Goal: Task Accomplishment & Management: Manage account settings

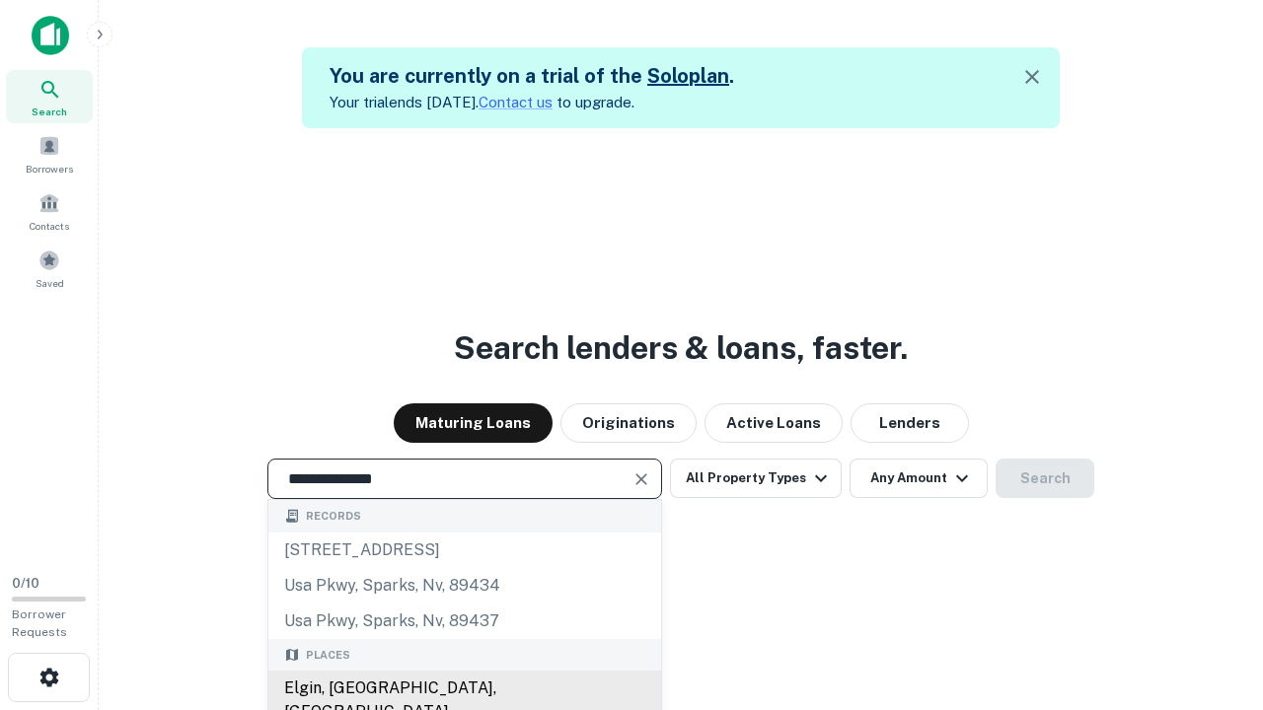
click at [464, 689] on div "Elgin, [GEOGRAPHIC_DATA], [GEOGRAPHIC_DATA]" at bounding box center [464, 700] width 393 height 59
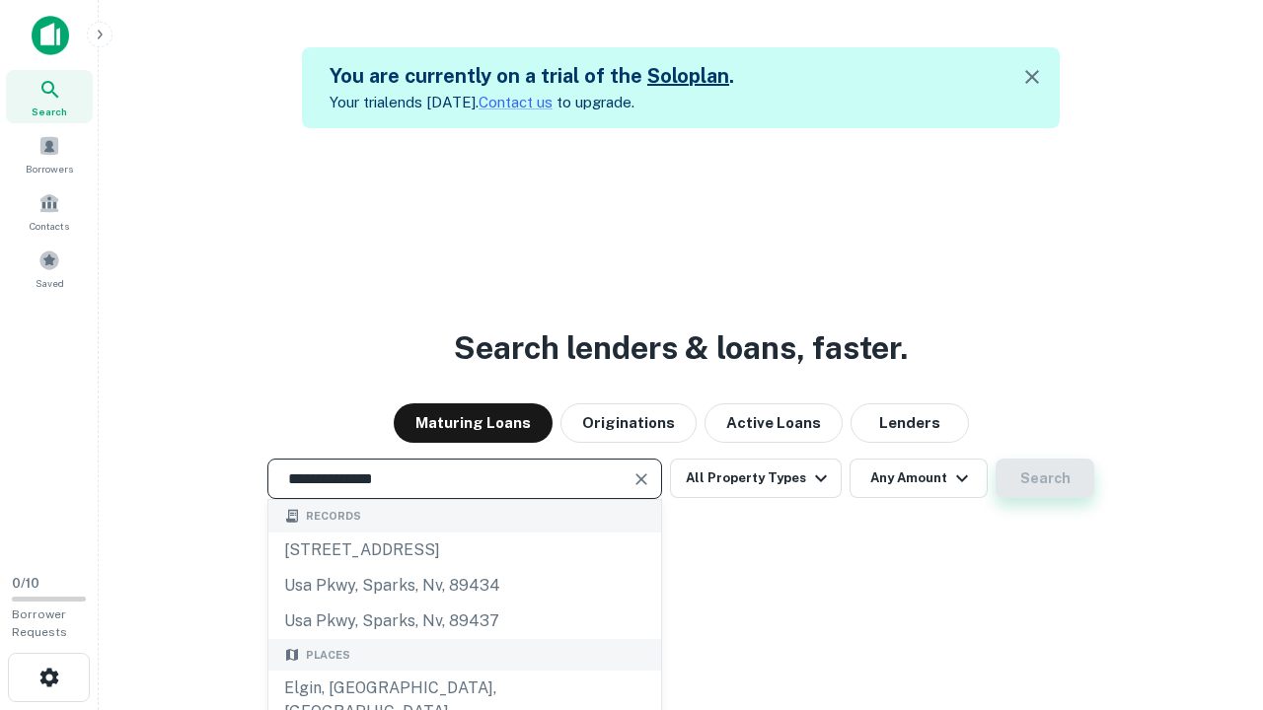
type input "**********"
click at [1045, 478] on button "Search" at bounding box center [1044, 478] width 99 height 39
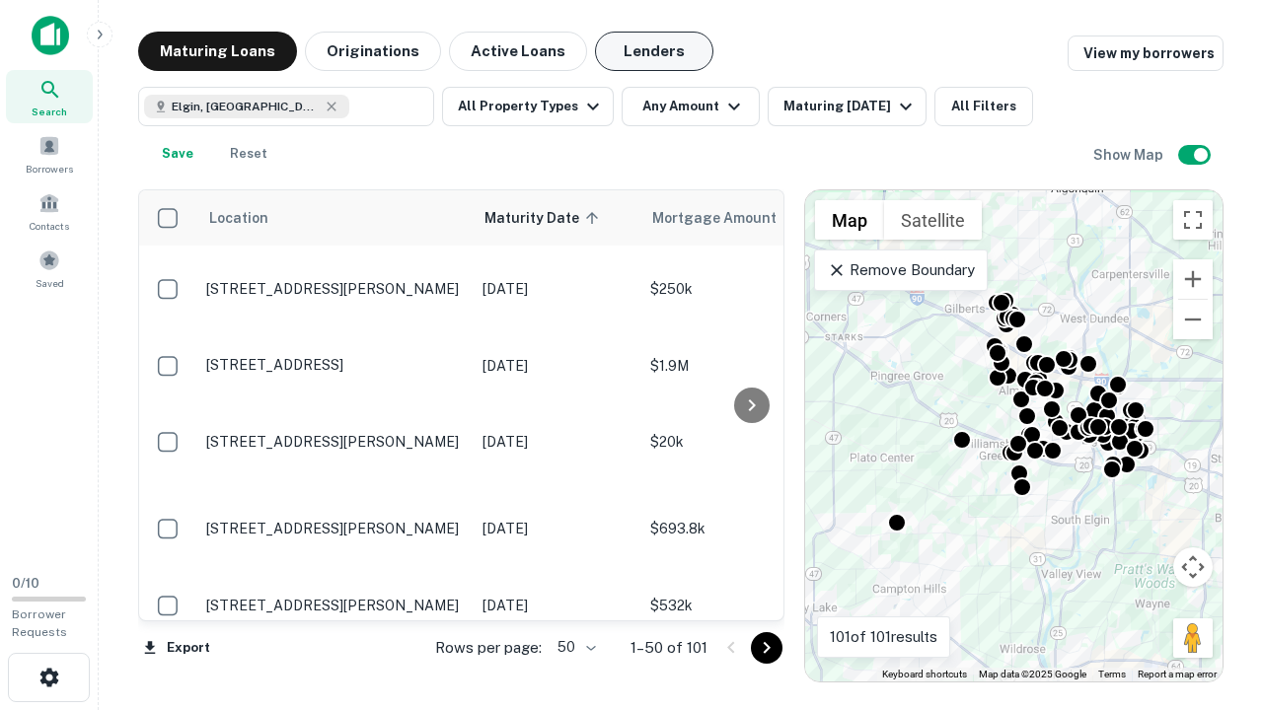
click at [654, 51] on button "Lenders" at bounding box center [654, 51] width 118 height 39
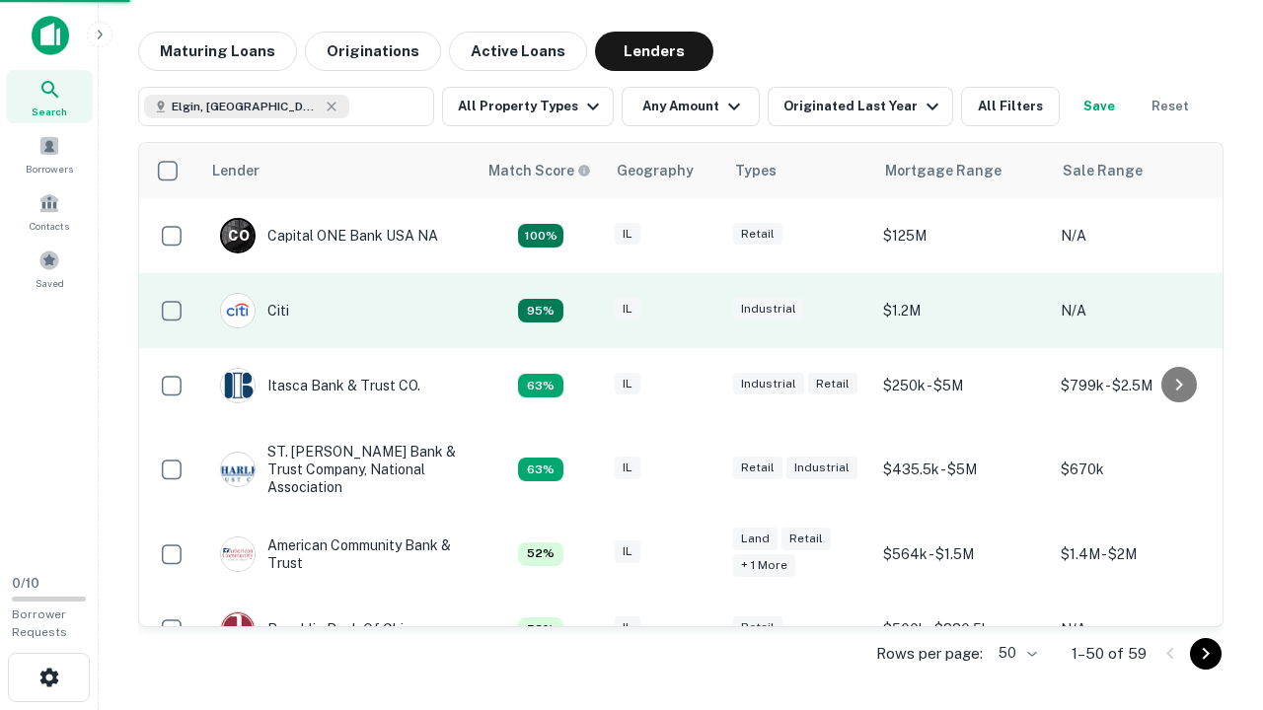
click at [700, 311] on div "IL" at bounding box center [664, 311] width 99 height 27
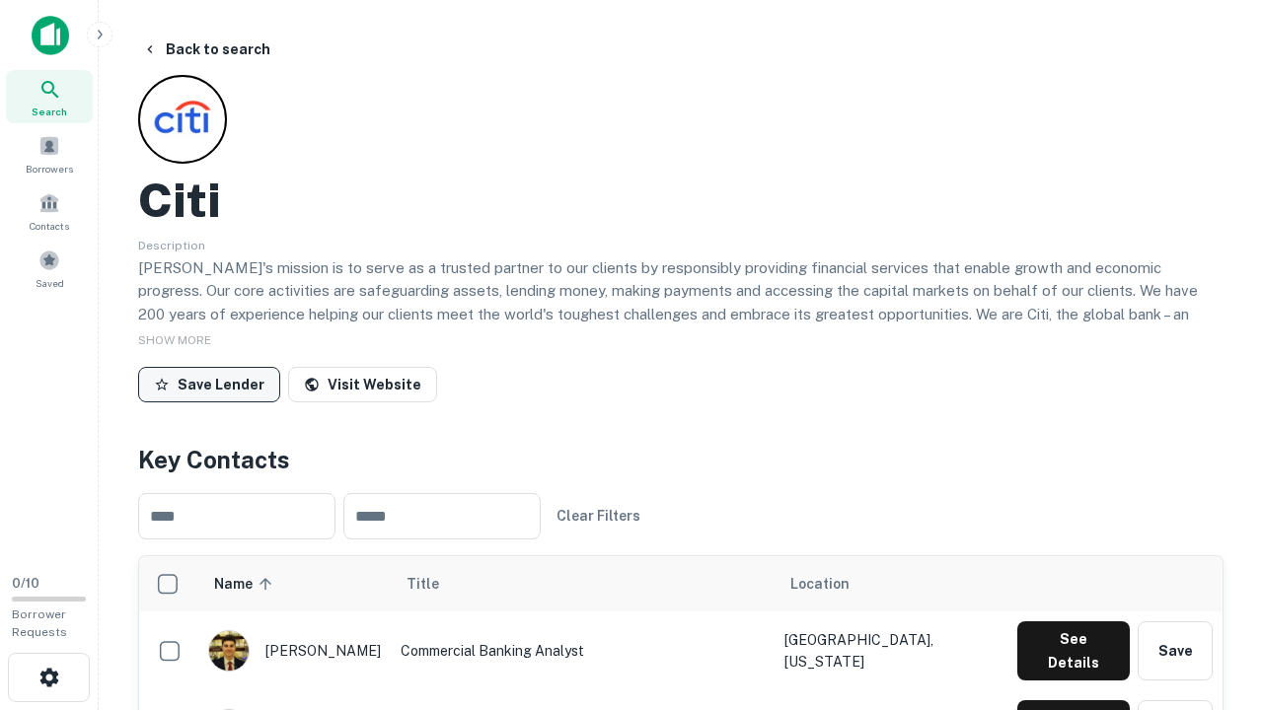
click at [209, 384] on button "Save Lender" at bounding box center [209, 385] width 142 height 36
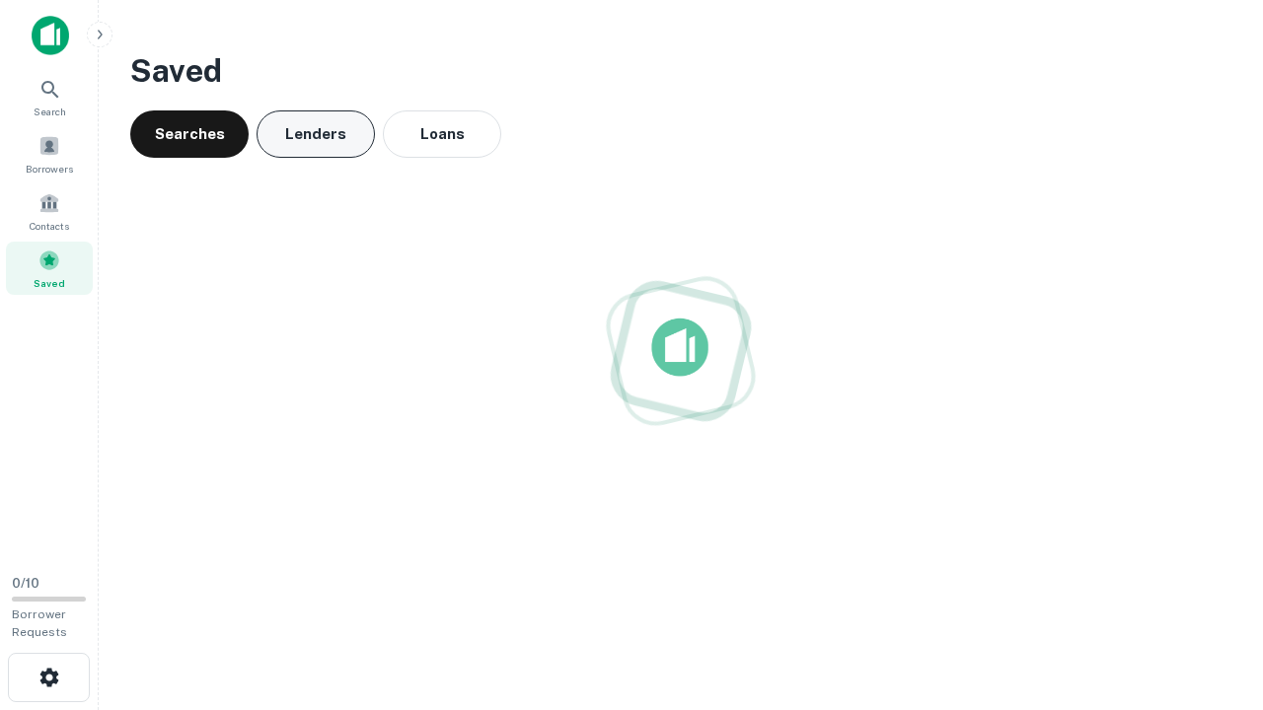
click at [316, 134] on button "Lenders" at bounding box center [316, 133] width 118 height 47
